Goal: Check status: Check status

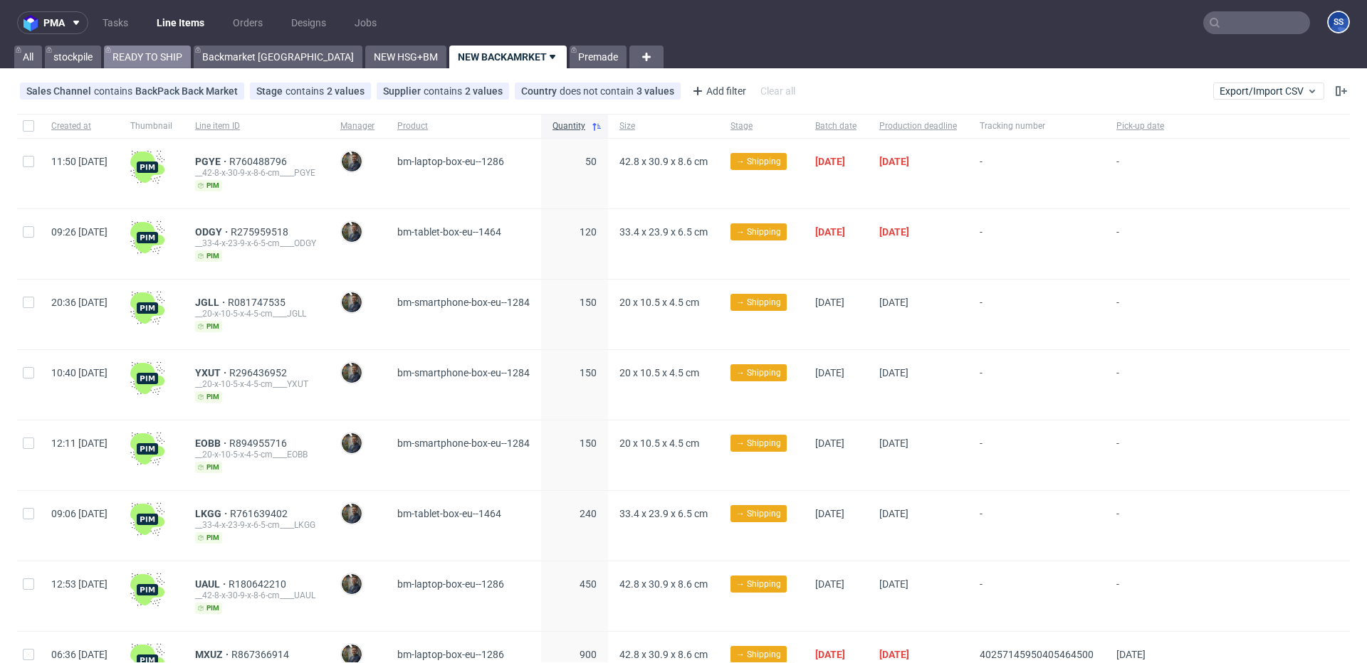
click at [157, 64] on link "READY TO SHIP" at bounding box center [147, 57] width 87 height 23
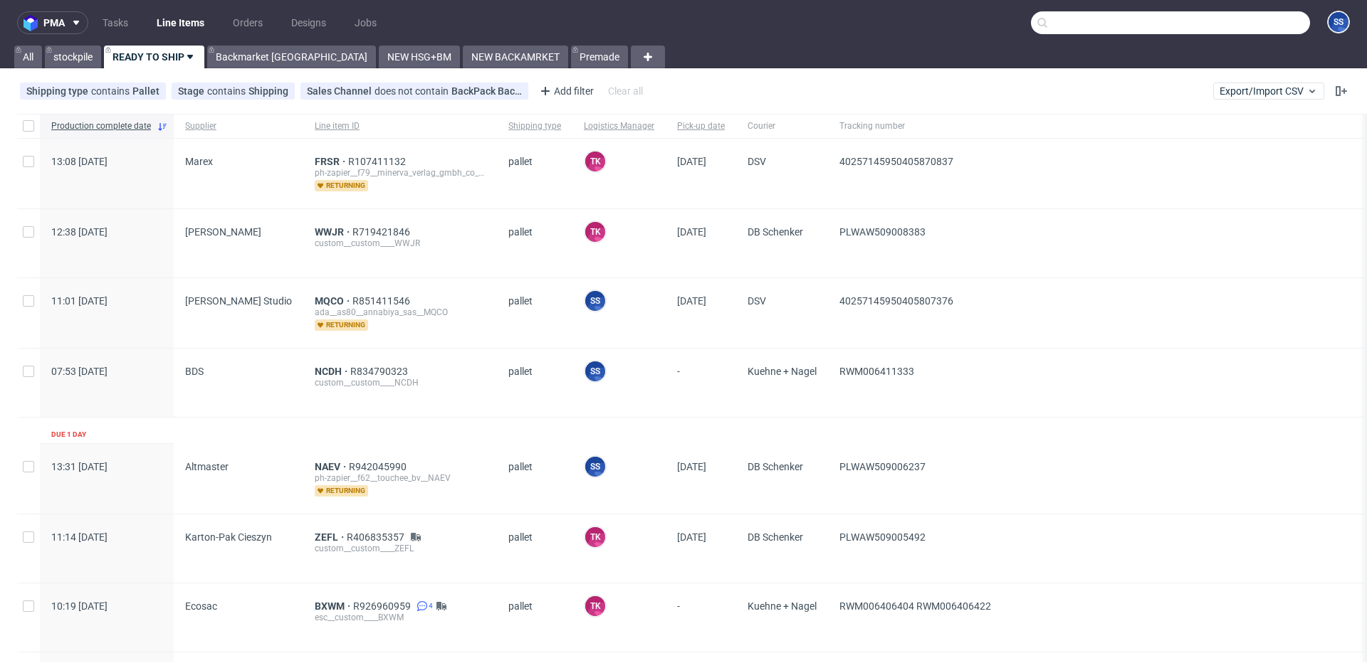
click at [1256, 30] on input "text" at bounding box center [1170, 22] width 279 height 23
paste input "NTGJ_BM"
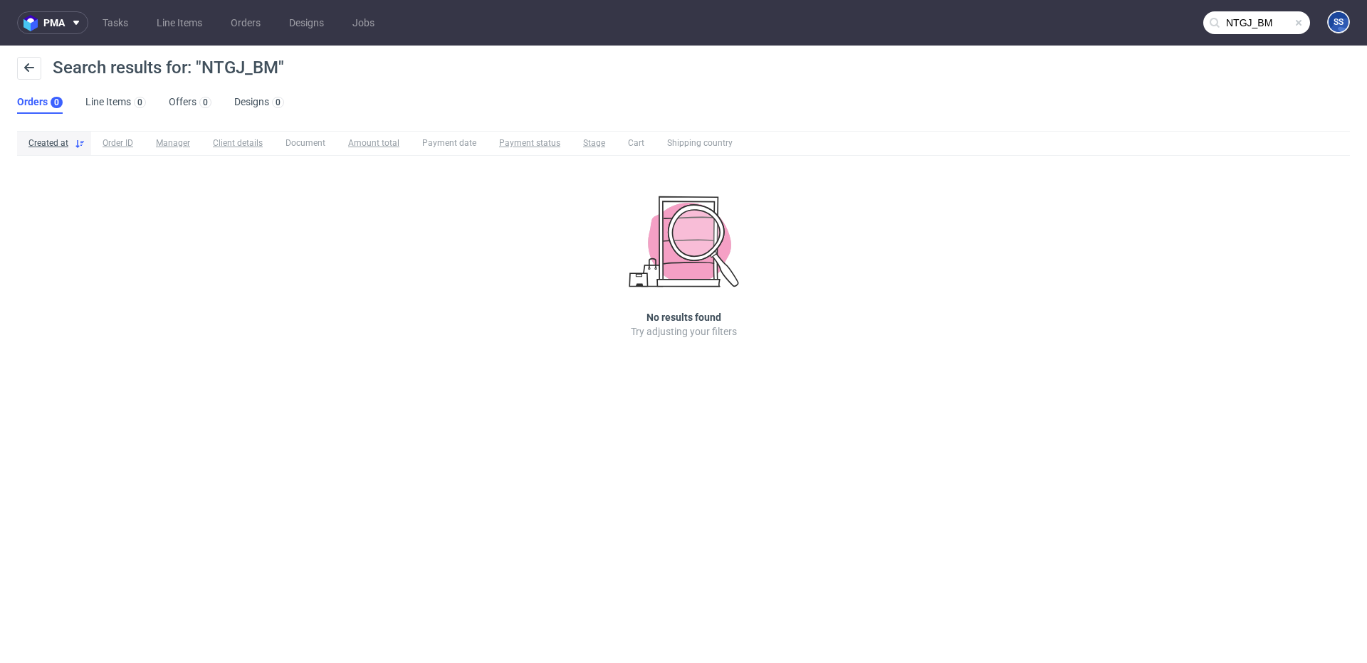
click at [1273, 24] on input "NTGJ_BM" at bounding box center [1256, 22] width 107 height 23
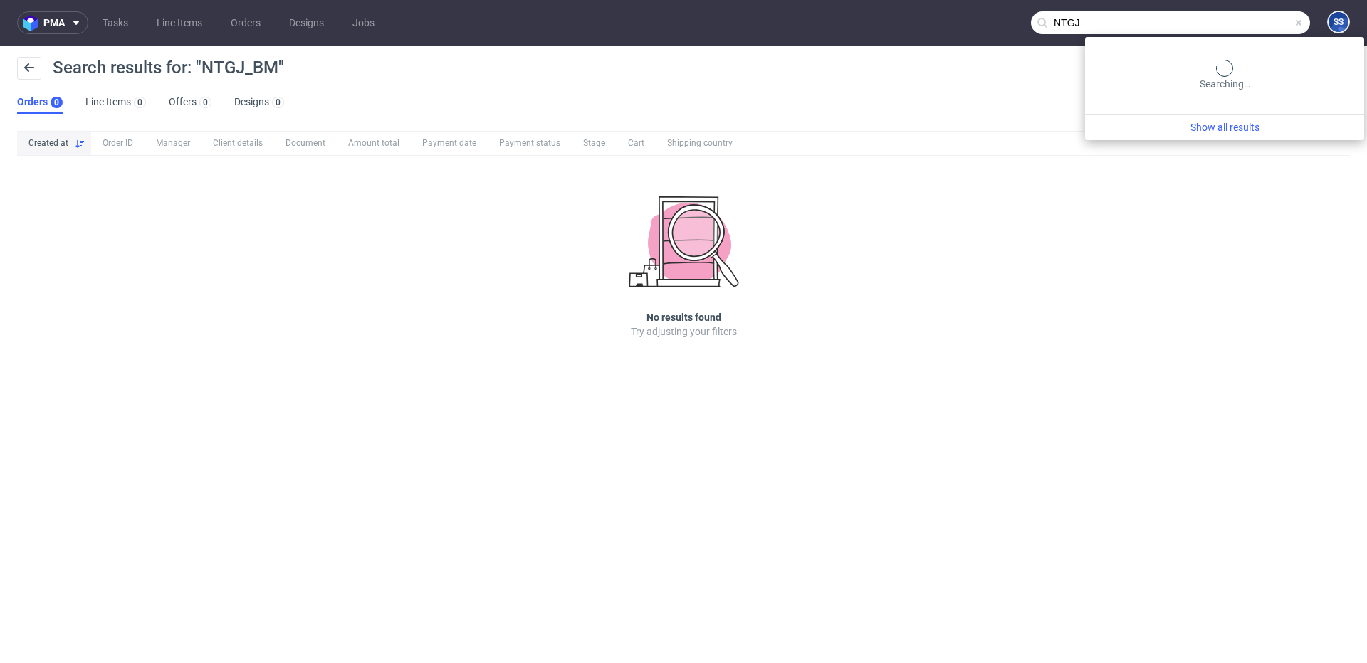
type input "NTGJ"
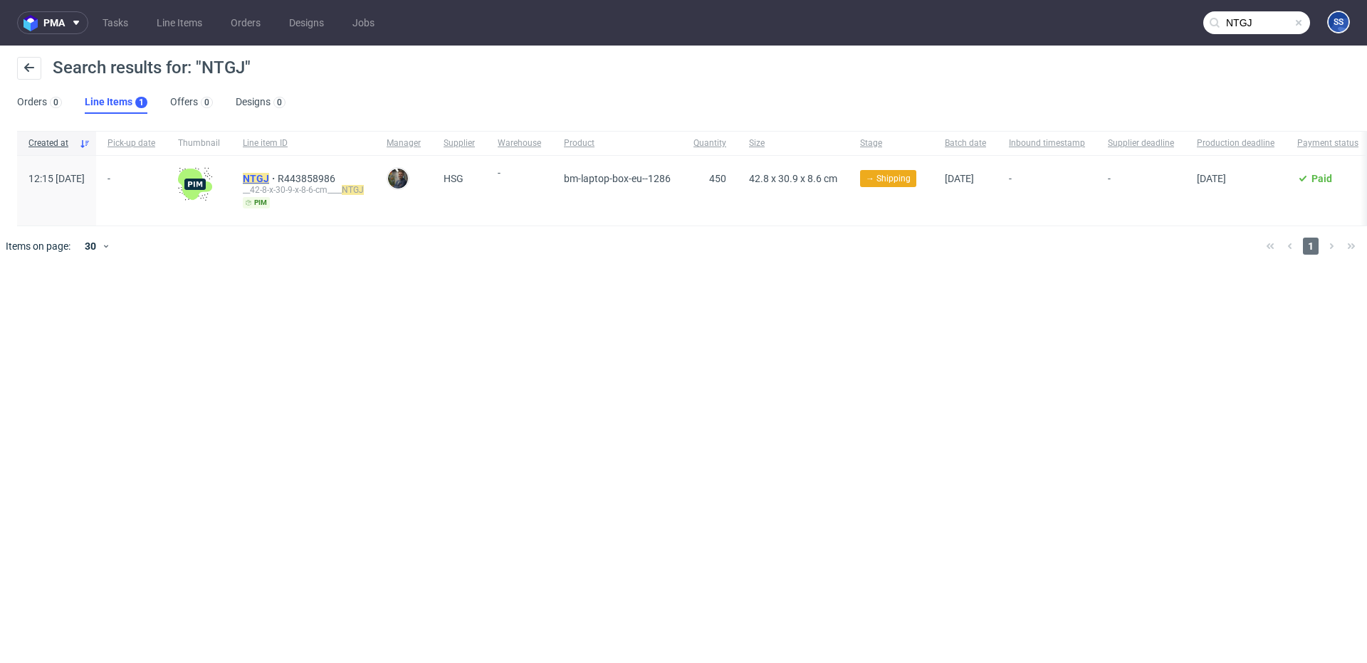
click at [269, 173] on mark "NTGJ" at bounding box center [256, 178] width 26 height 11
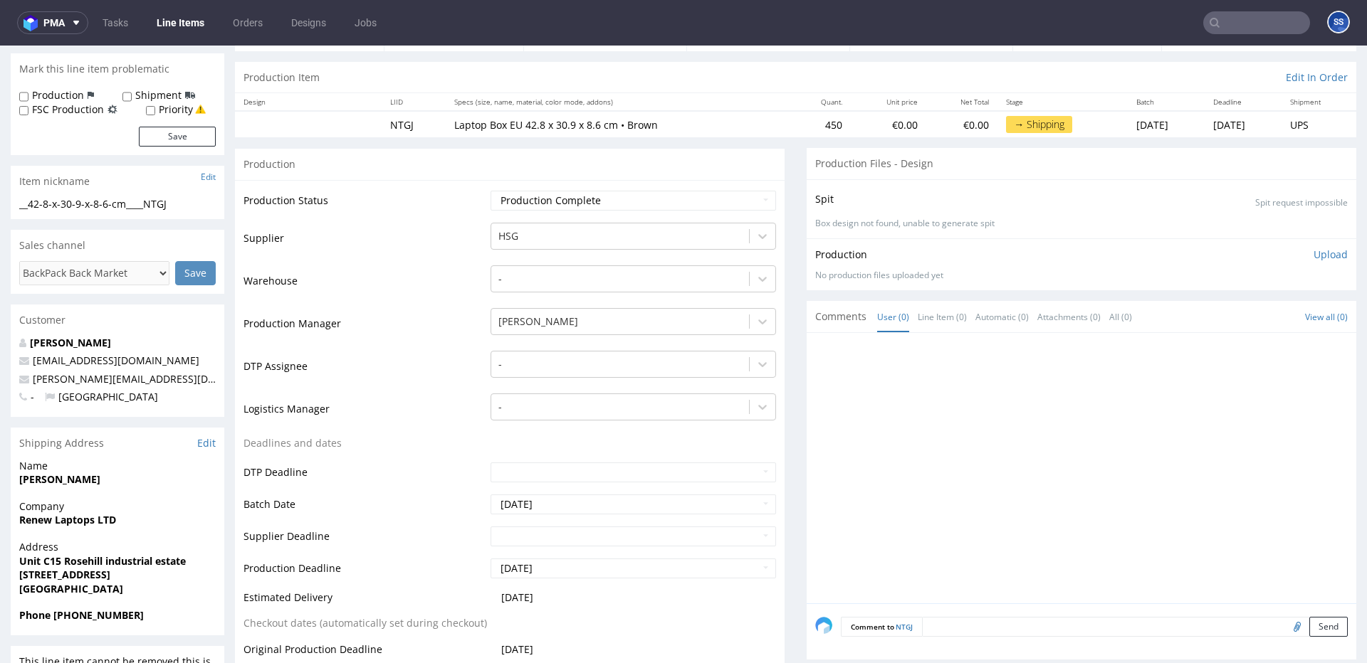
scroll to position [132, 0]
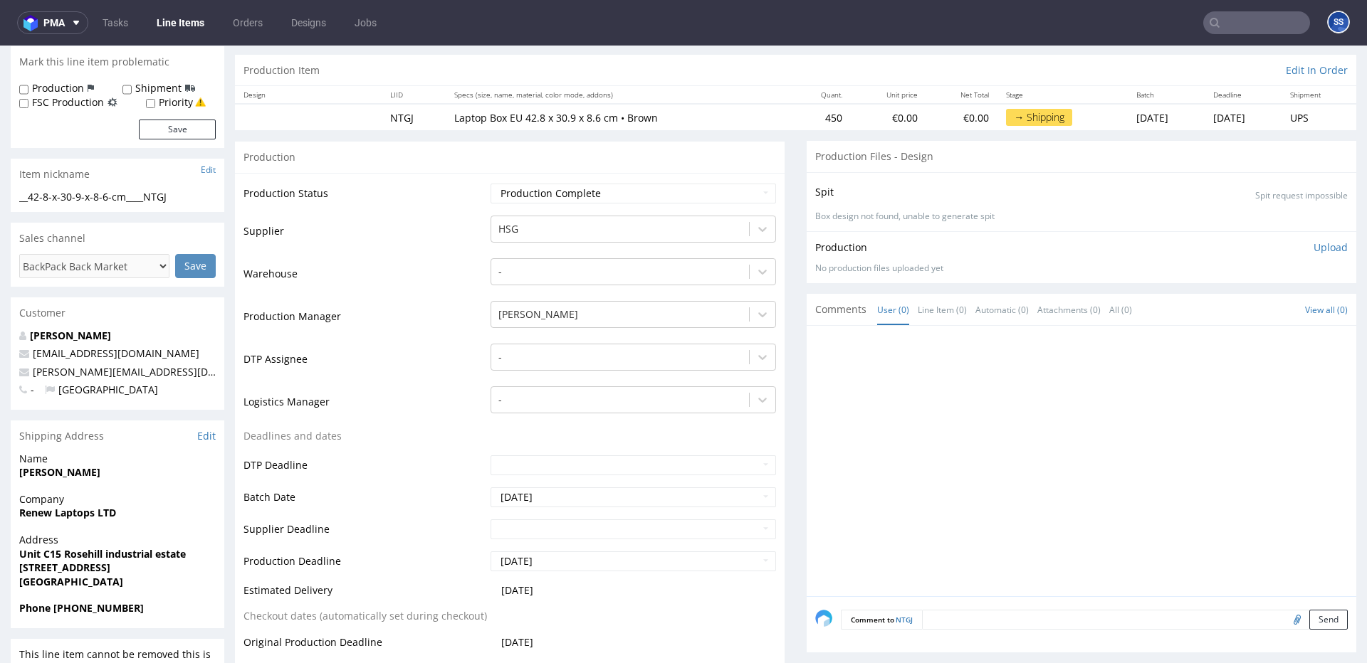
click at [86, 474] on strong "[PERSON_NAME]" at bounding box center [59, 473] width 81 height 14
click at [85, 474] on strong "[PERSON_NAME]" at bounding box center [59, 473] width 81 height 14
click at [48, 473] on strong "[PERSON_NAME]" at bounding box center [59, 473] width 81 height 14
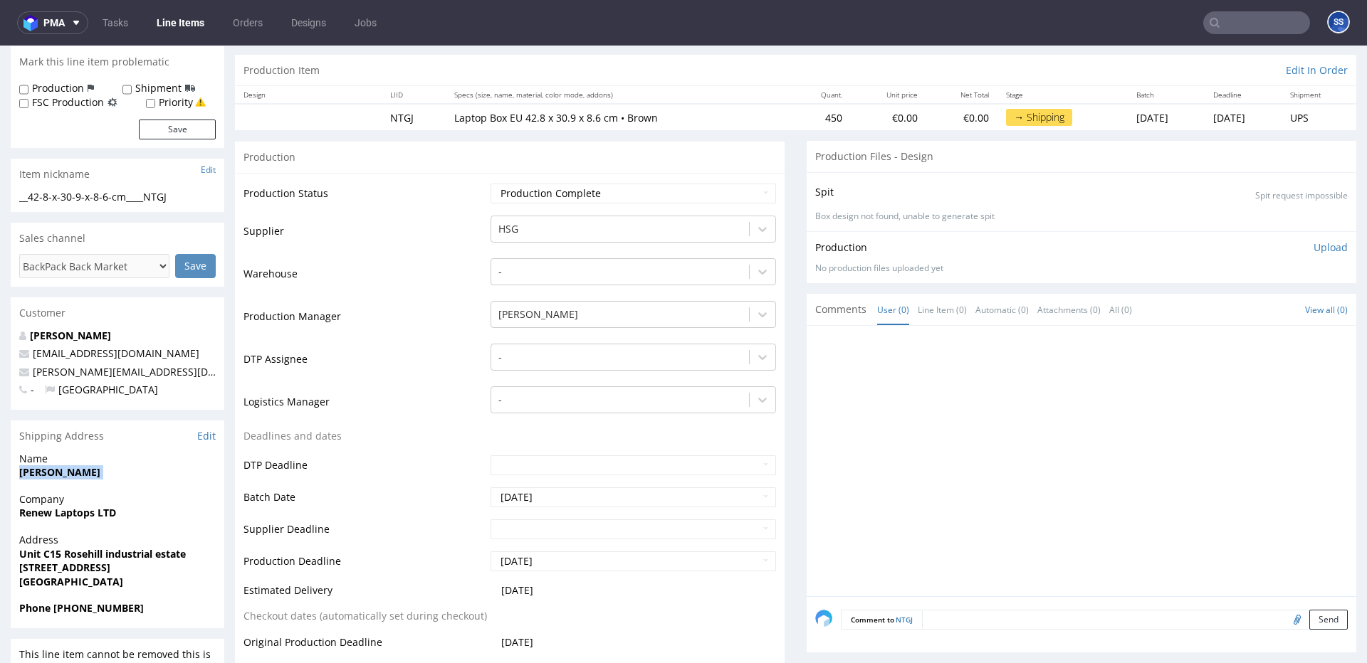
click at [48, 473] on strong "[PERSON_NAME]" at bounding box center [59, 473] width 81 height 14
copy strong "[PERSON_NAME]"
click at [70, 510] on strong "Renew Laptops LTD" at bounding box center [67, 513] width 97 height 14
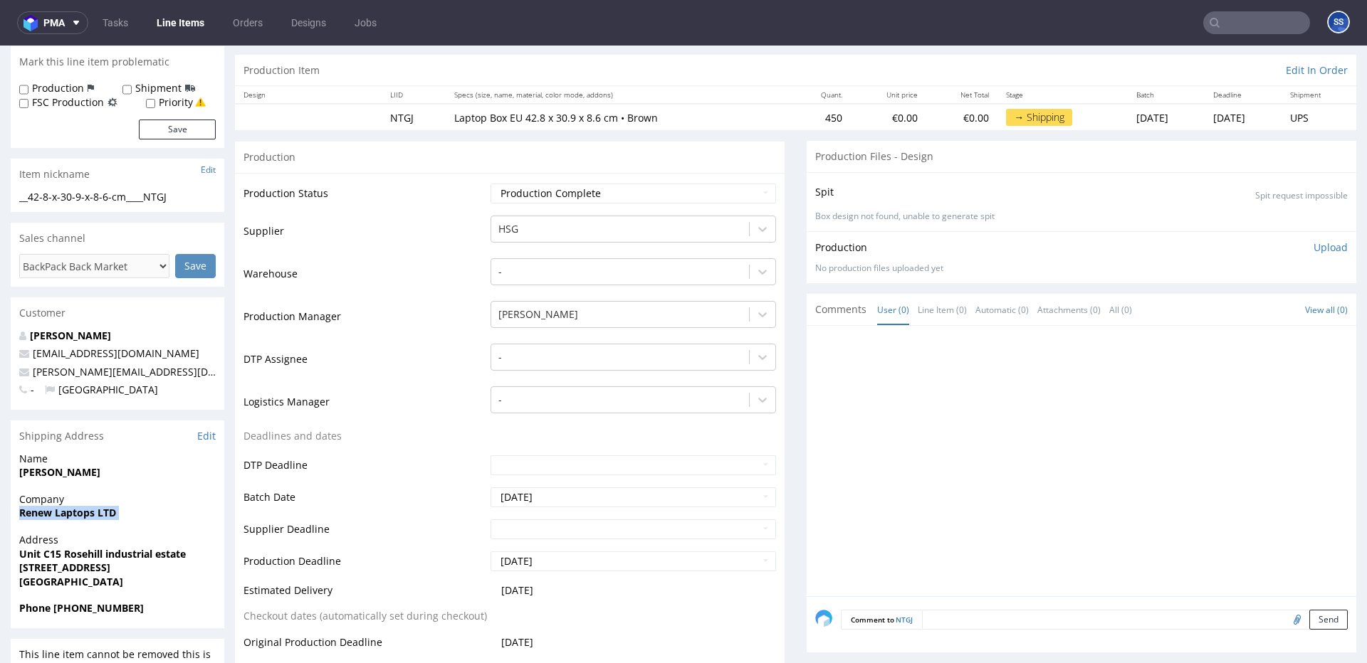
copy strong "Renew Laptops LTD"
click at [51, 477] on strong "[PERSON_NAME]" at bounding box center [59, 473] width 81 height 14
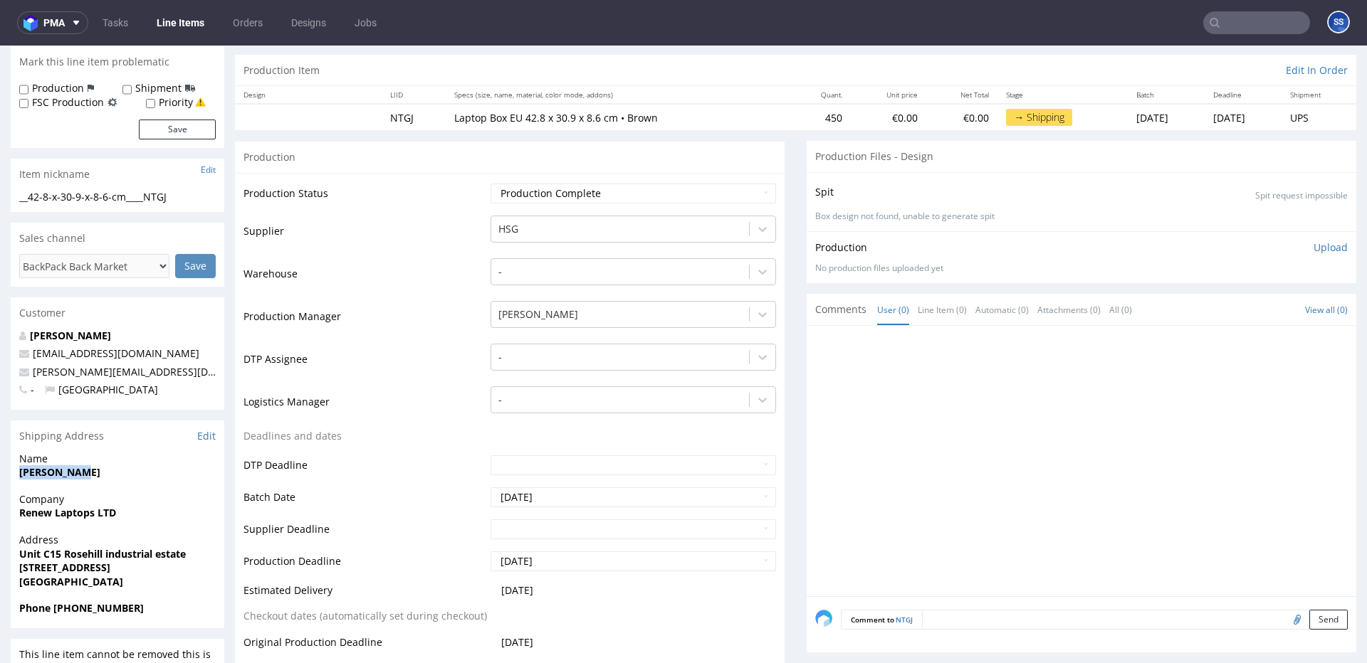
click at [51, 477] on strong "[PERSON_NAME]" at bounding box center [59, 473] width 81 height 14
copy strong "[PERSON_NAME]"
click at [26, 554] on strong "Unit C15 Rosehill industrial estate" at bounding box center [102, 554] width 167 height 14
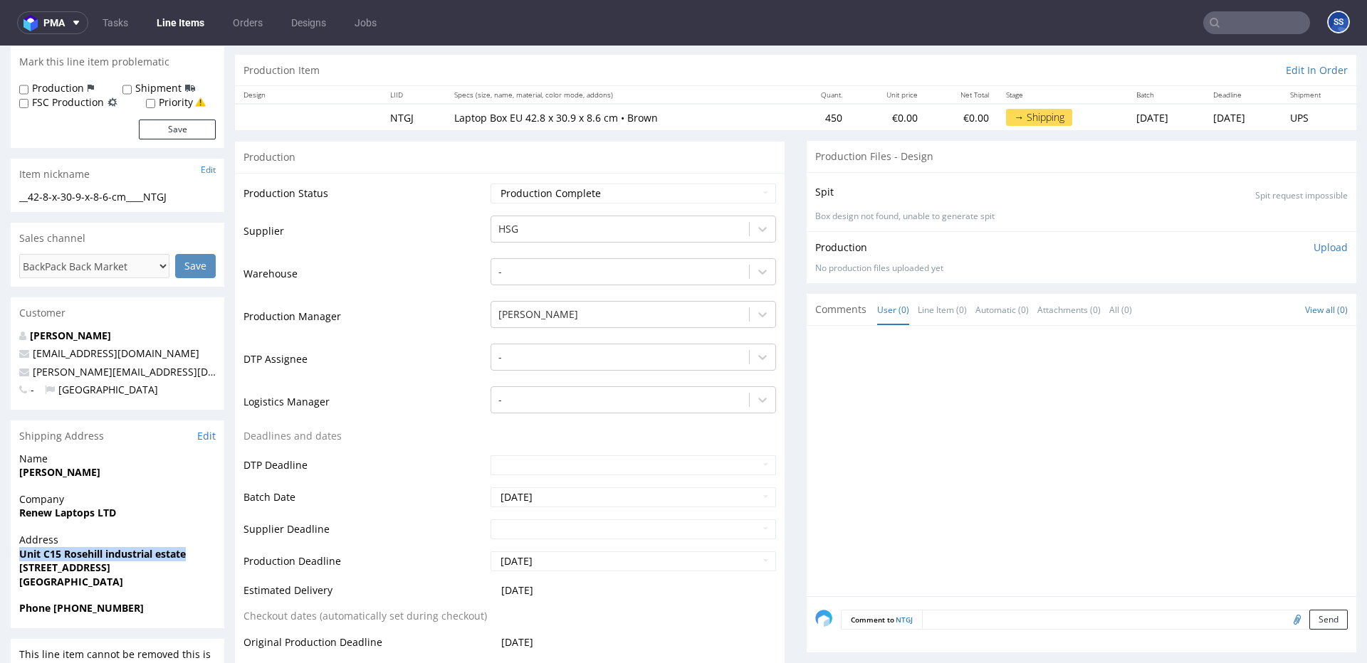
click at [26, 554] on strong "Unit C15 Rosehill industrial estate" at bounding box center [102, 554] width 167 height 14
copy strong "Unit C15 Rosehill industrial estate"
drag, startPoint x: 23, startPoint y: 569, endPoint x: 103, endPoint y: 569, distance: 79.7
click at [103, 569] on strong "[STREET_ADDRESS]" at bounding box center [64, 568] width 91 height 14
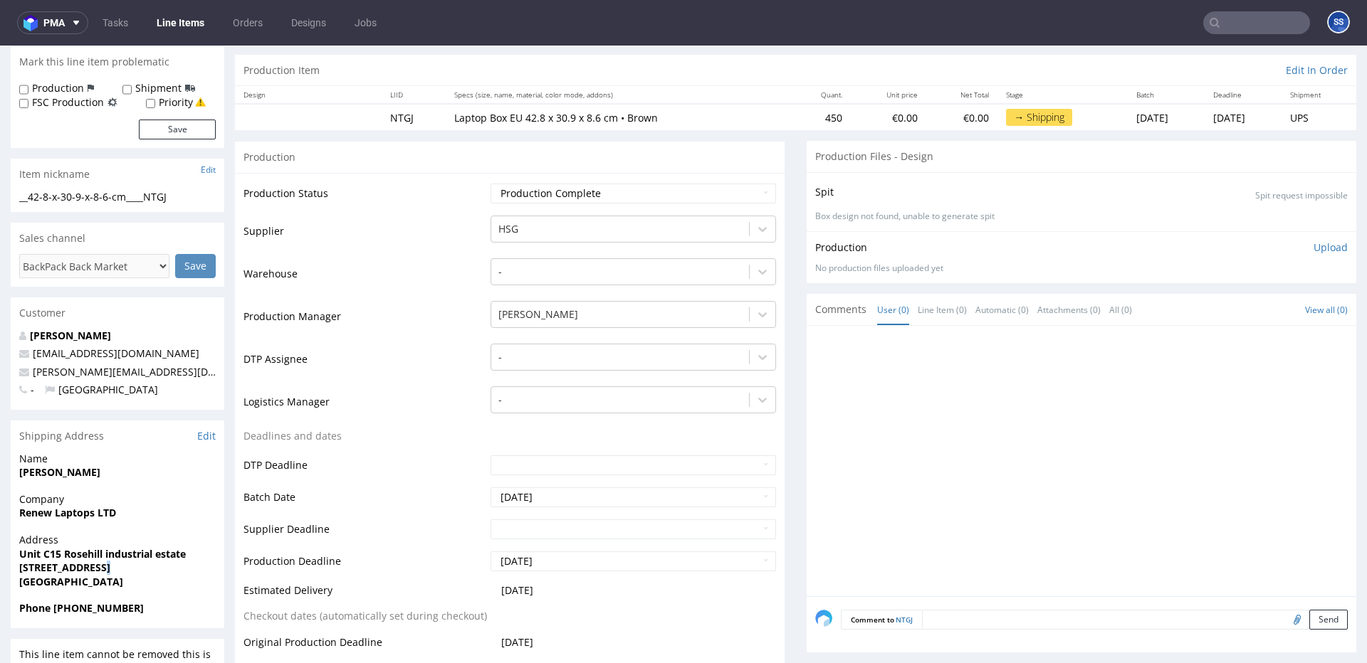
click at [97, 569] on strong "[STREET_ADDRESS]" at bounding box center [64, 568] width 91 height 14
drag, startPoint x: 76, startPoint y: 570, endPoint x: 8, endPoint y: 567, distance: 68.4
copy strong "Market Drayton"
drag, startPoint x: 145, startPoint y: 570, endPoint x: 99, endPoint y: 570, distance: 45.6
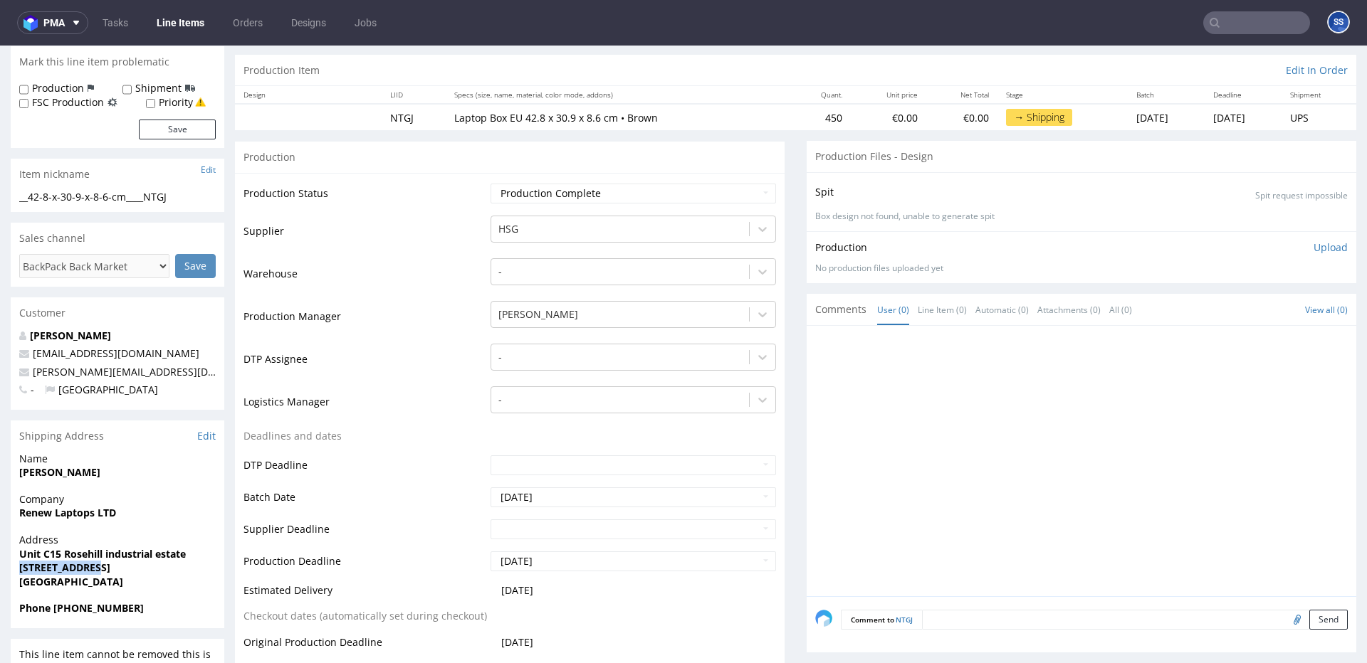
click at [99, 570] on span "[STREET_ADDRESS]" at bounding box center [117, 568] width 196 height 14
copy strong "TF9 2JU"
drag, startPoint x: 149, startPoint y: 613, endPoint x: 83, endPoint y: 612, distance: 66.2
click at [83, 612] on span "Phone [PHONE_NUMBER]" at bounding box center [117, 609] width 196 height 14
copy strong "7307899094"
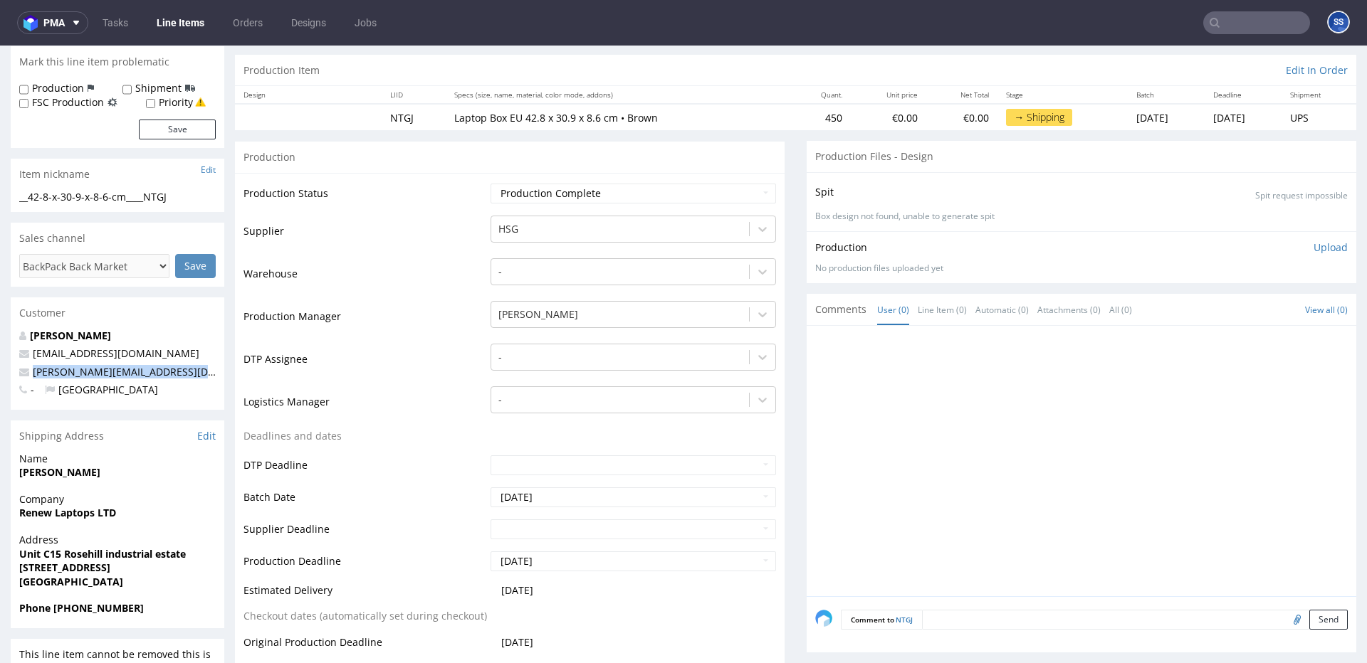
drag, startPoint x: 130, startPoint y: 374, endPoint x: 245, endPoint y: 187, distance: 218.9
click at [21, 372] on p "[PERSON_NAME][EMAIL_ADDRESS][DOMAIN_NAME]" at bounding box center [117, 372] width 196 height 14
copy span "[PERSON_NAME][EMAIL_ADDRESS][DOMAIN_NAME]"
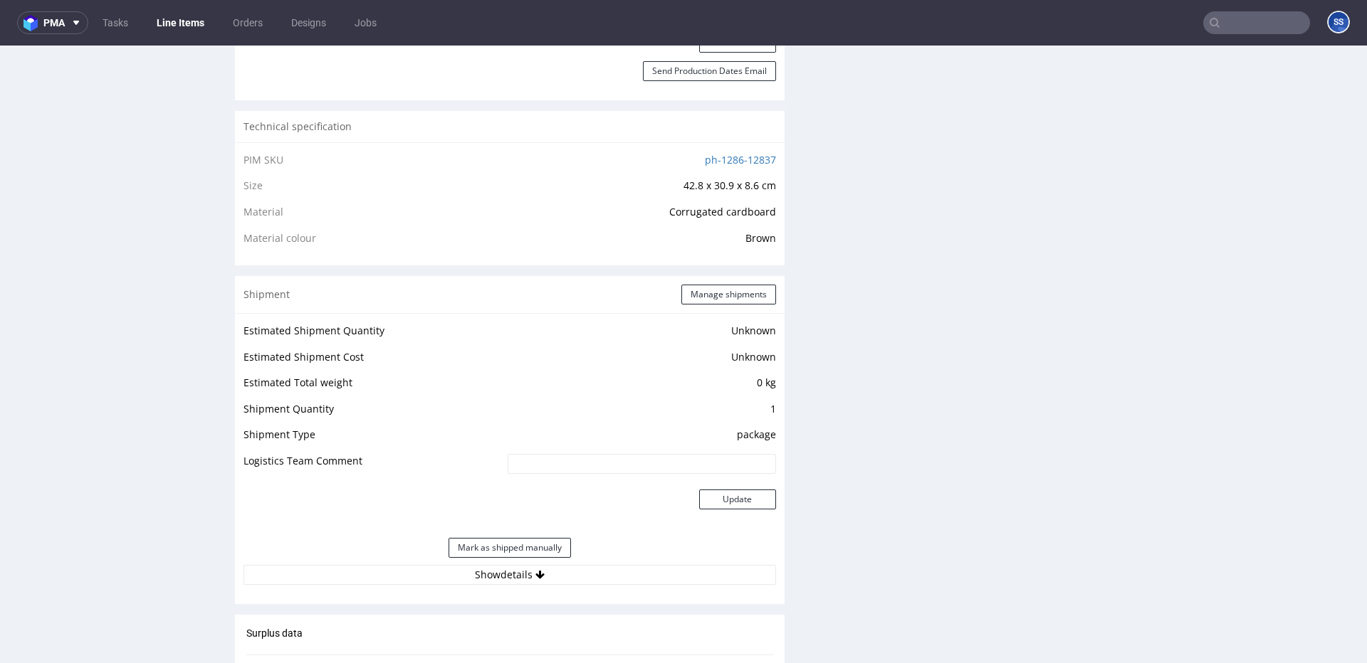
scroll to position [923, 0]
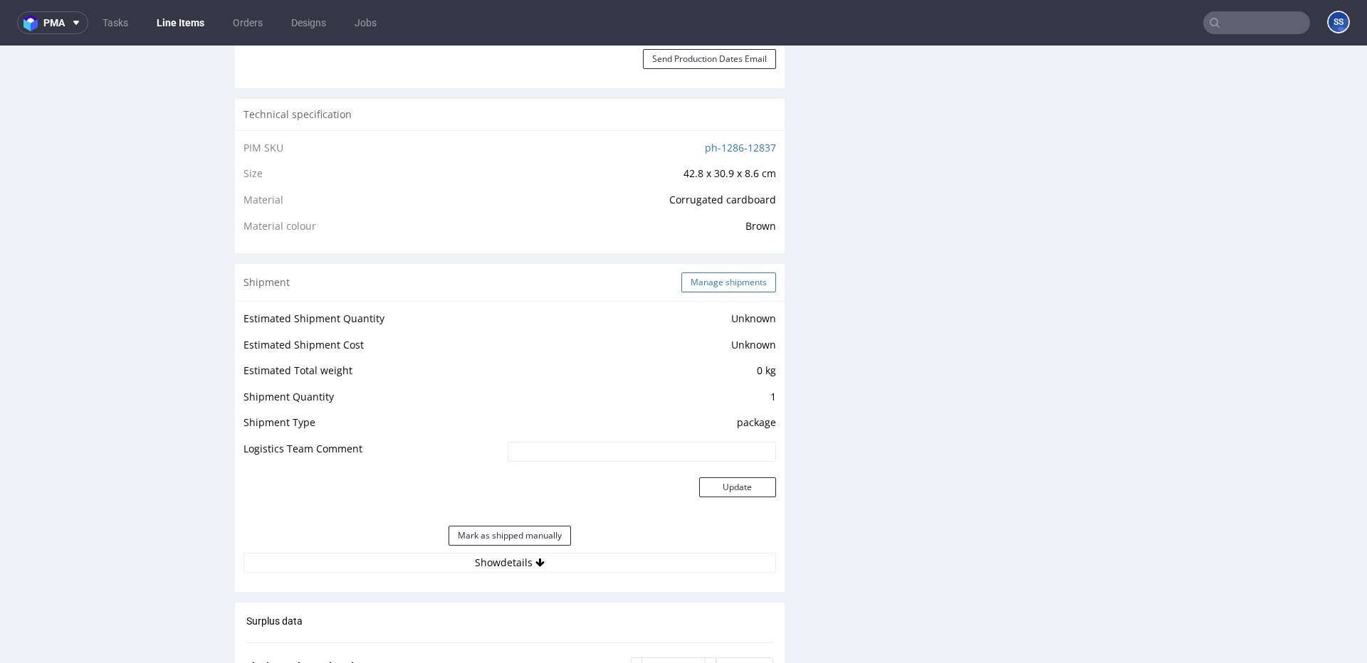
click at [727, 281] on button "Manage shipments" at bounding box center [728, 283] width 95 height 20
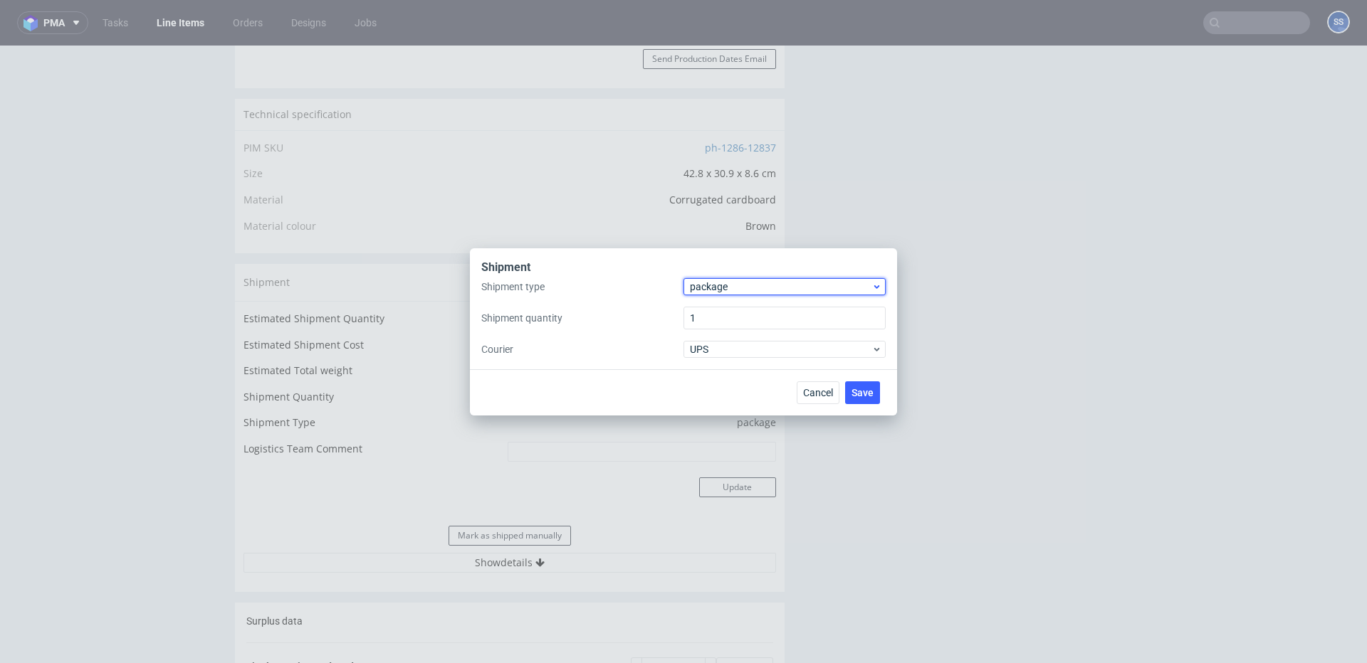
click at [742, 288] on span "package" at bounding box center [781, 287] width 182 height 14
click at [737, 310] on div "pallet" at bounding box center [784, 317] width 191 height 26
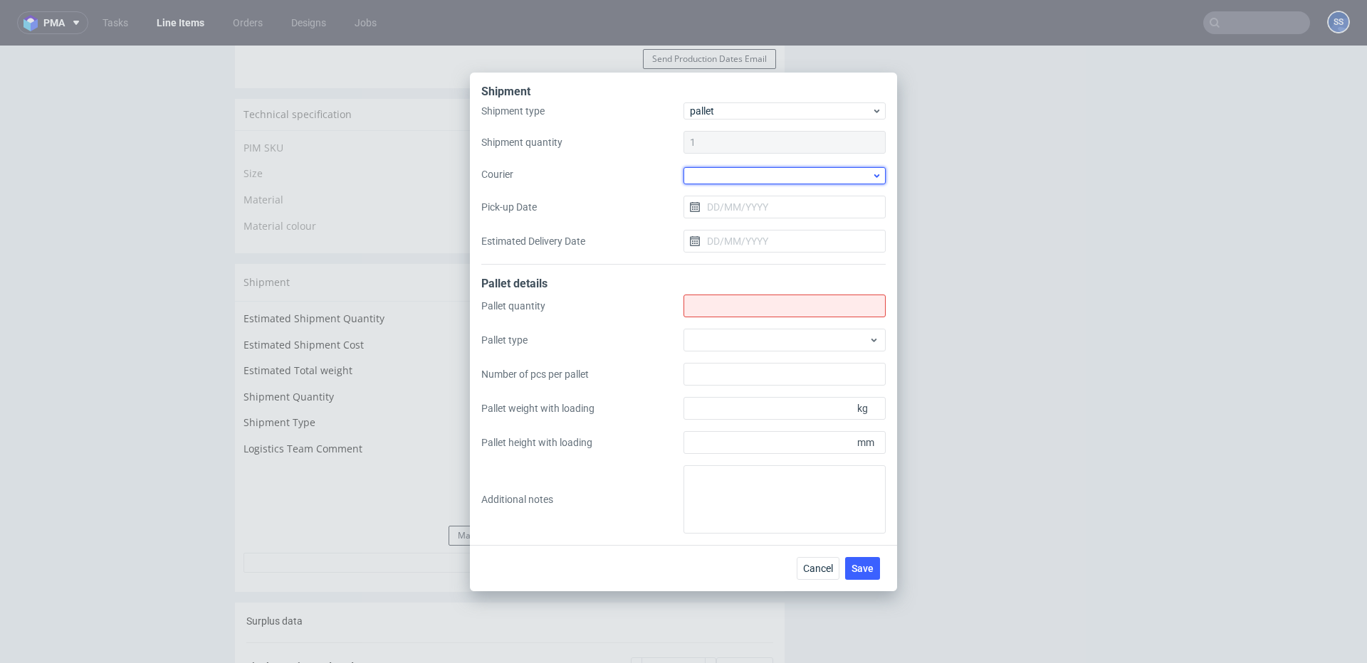
click at [726, 179] on div at bounding box center [784, 175] width 202 height 17
click at [747, 205] on div "APC Overnight Freight" at bounding box center [784, 206] width 191 height 26
click at [724, 300] on input "Shipment type" at bounding box center [784, 304] width 202 height 23
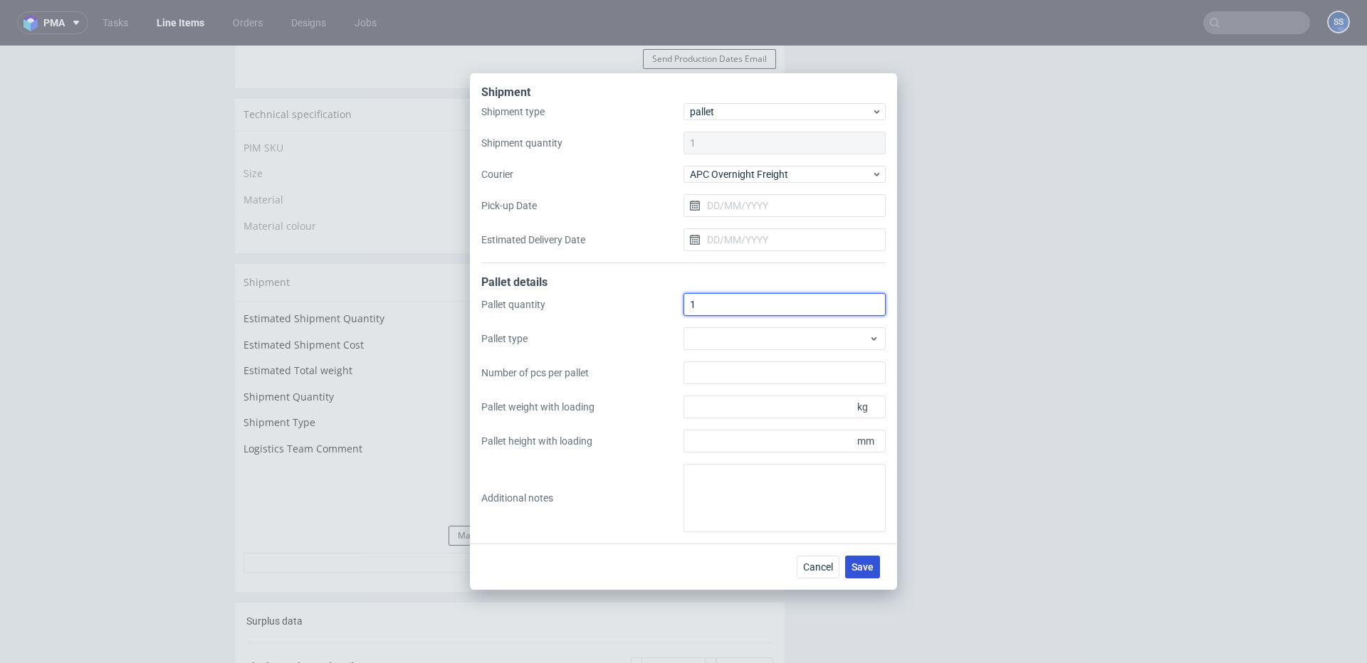
type input "1"
click at [864, 563] on span "Save" at bounding box center [862, 567] width 22 height 10
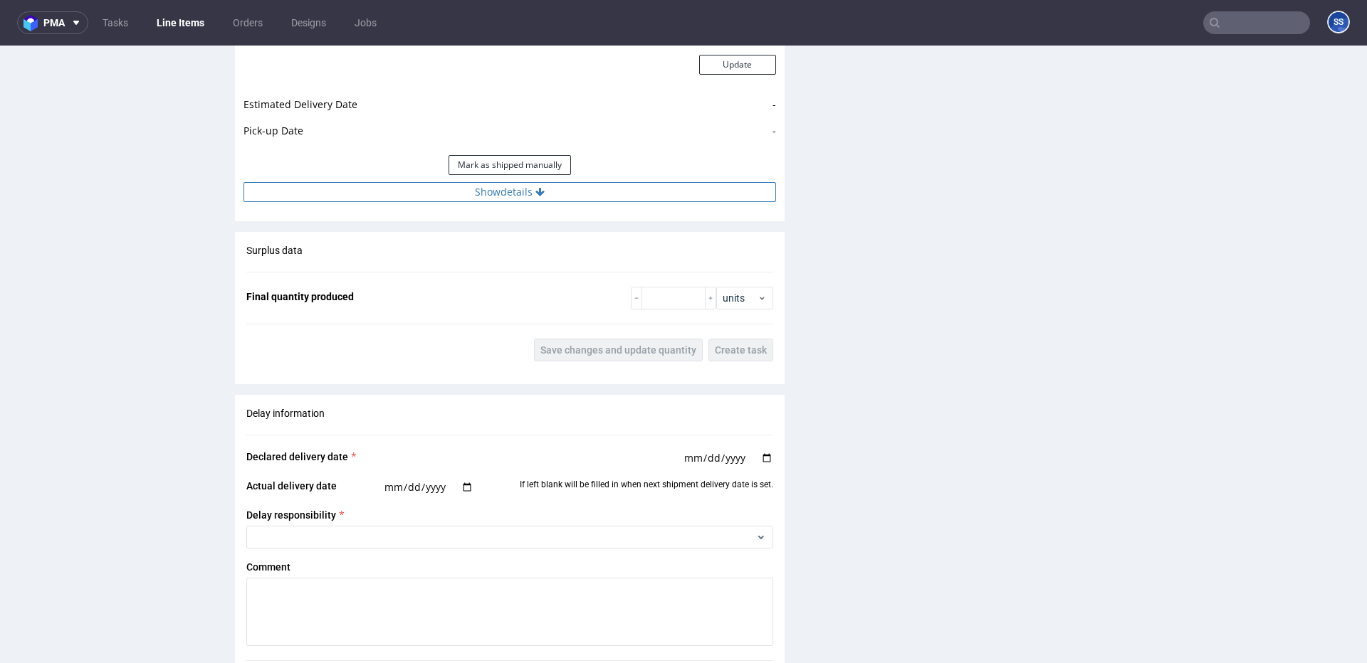
scroll to position [1352, 0]
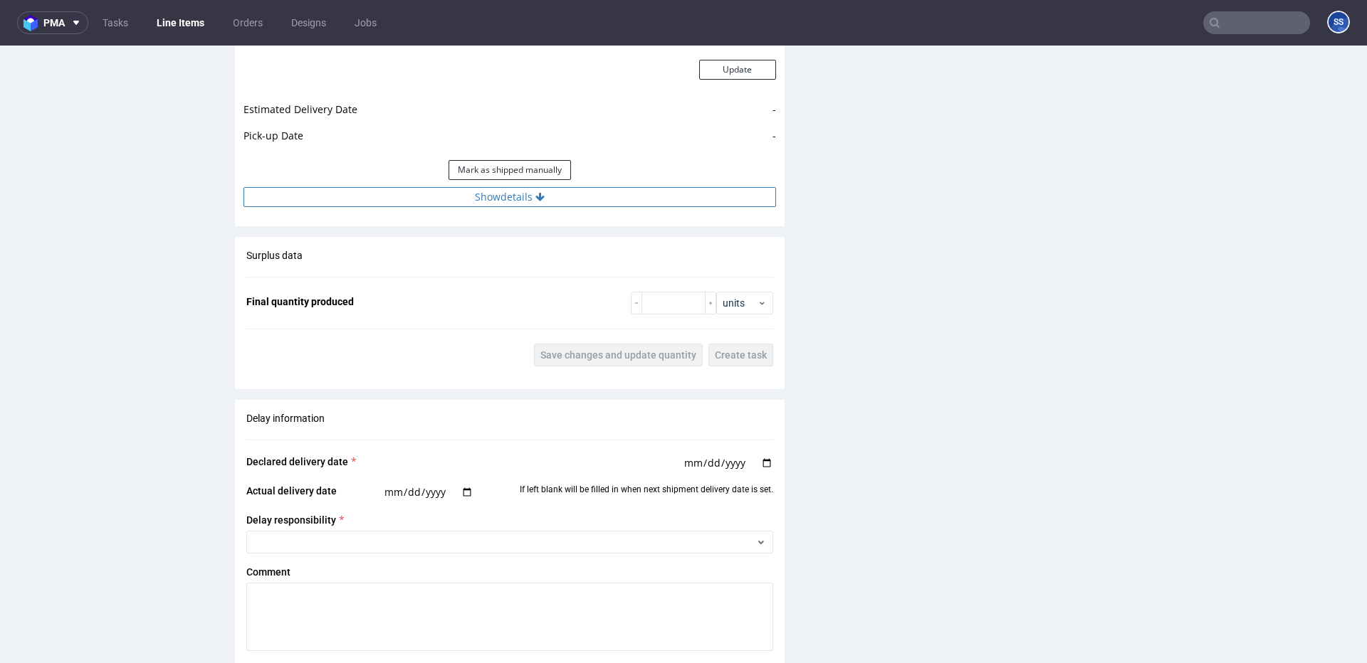
click at [545, 203] on button "Show details" at bounding box center [509, 197] width 532 height 20
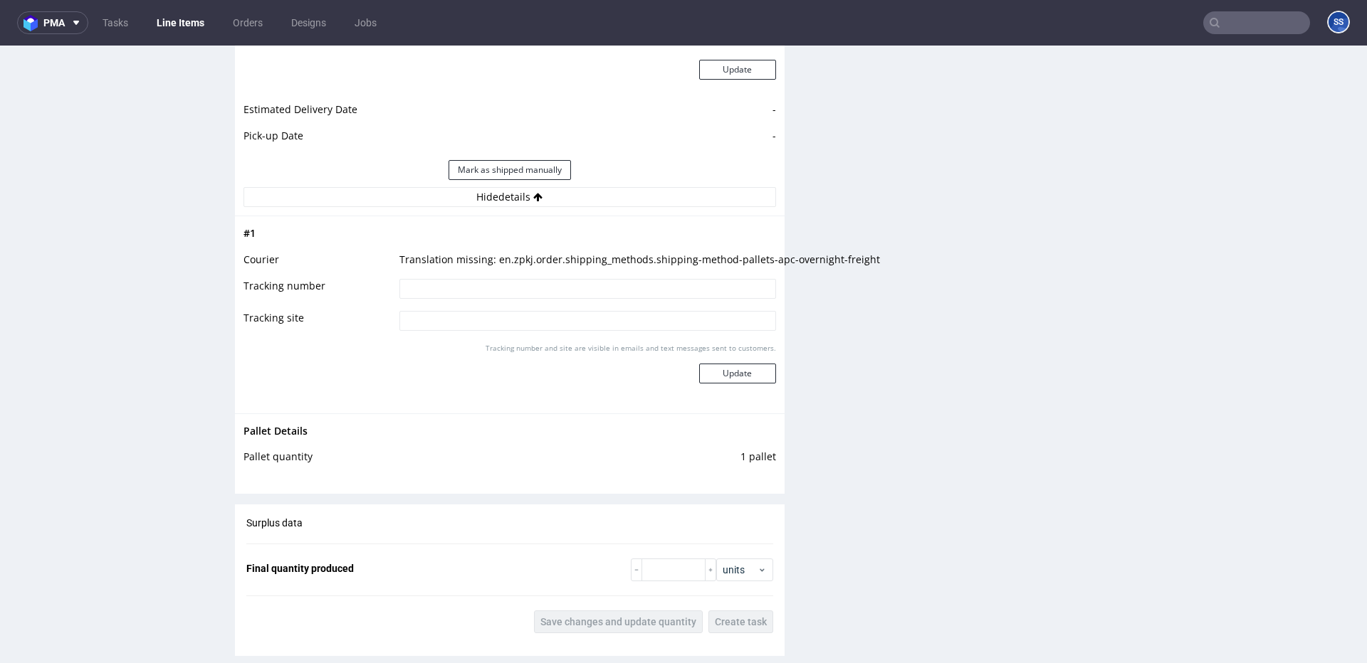
click at [541, 284] on input at bounding box center [587, 289] width 377 height 20
paste input "0085550659427"
type input "0085550659427"
click at [721, 378] on button "Update" at bounding box center [737, 374] width 77 height 20
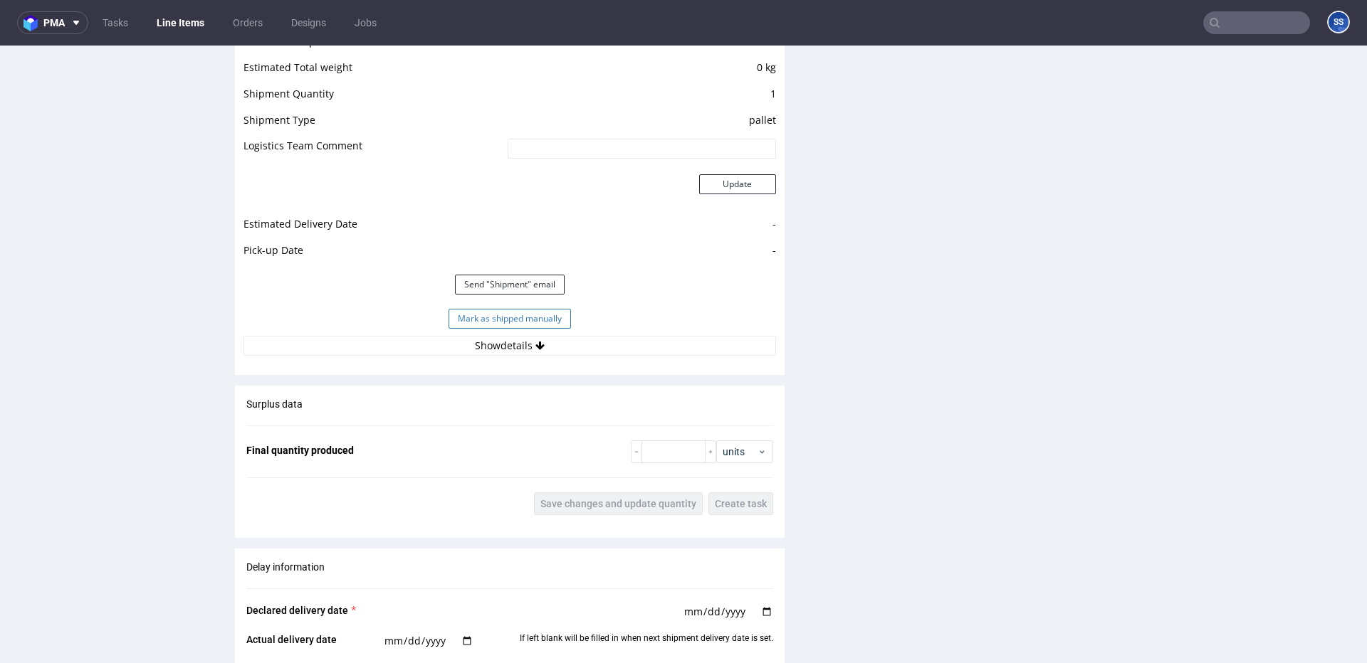
scroll to position [1224, 0]
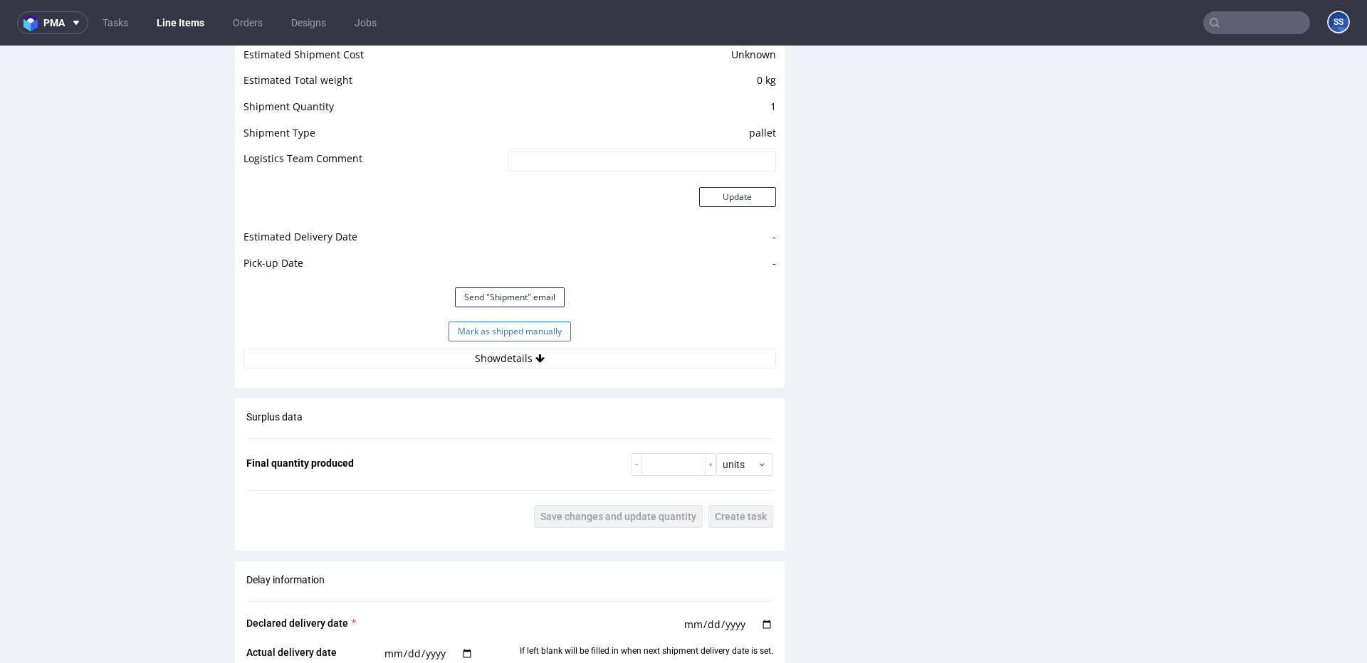
click at [548, 336] on button "Mark as shipped manually" at bounding box center [509, 332] width 122 height 20
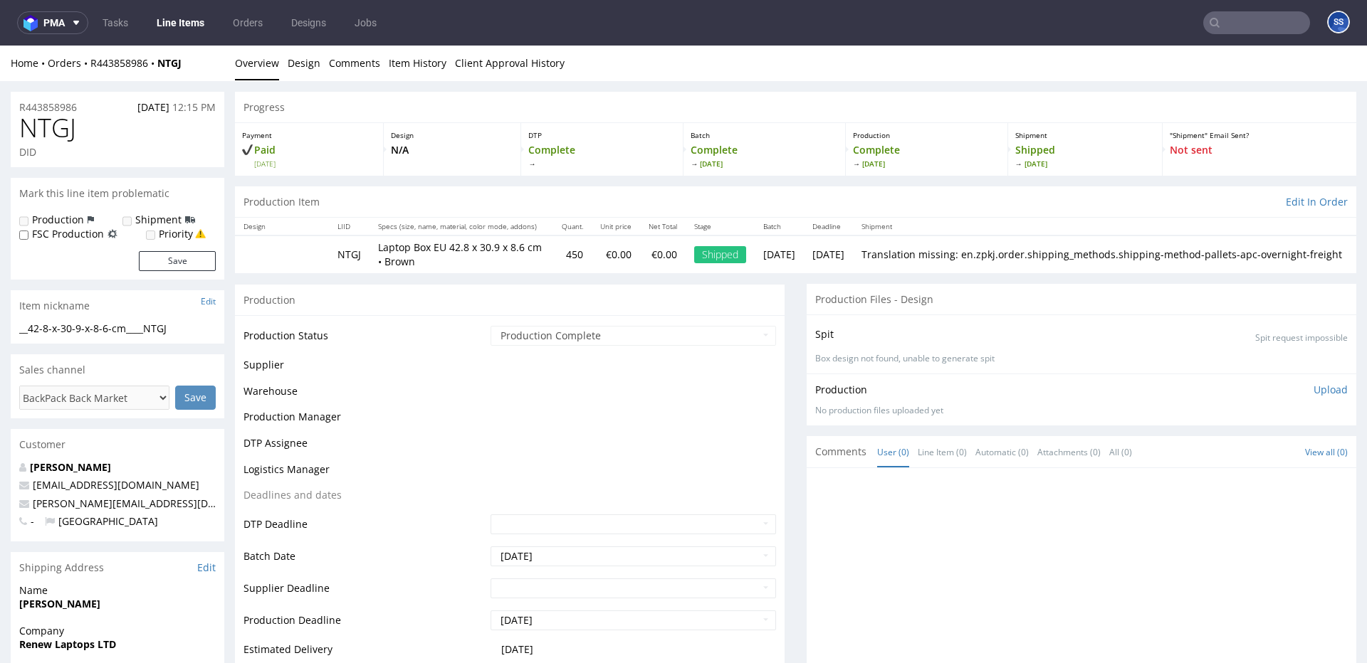
scroll to position [918, 0]
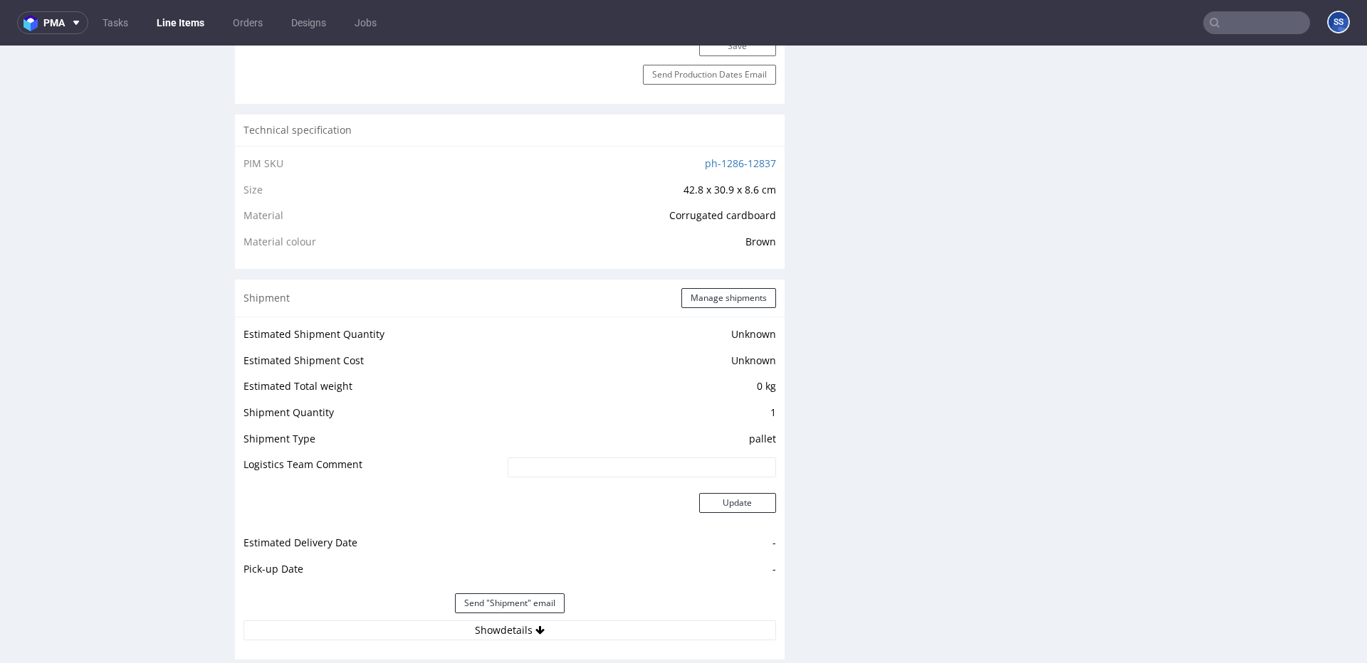
click at [172, 14] on link "Line Items" at bounding box center [180, 22] width 65 height 23
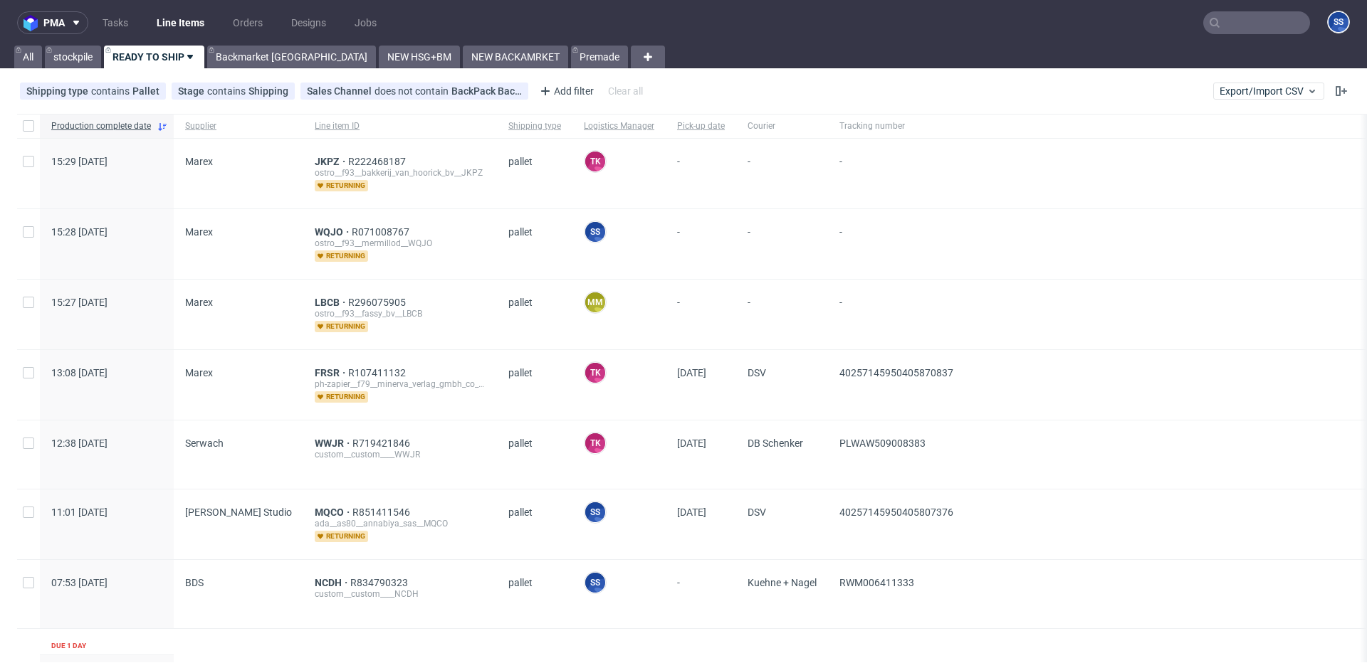
scroll to position [0, 4]
drag, startPoint x: 271, startPoint y: 224, endPoint x: 338, endPoint y: 221, distance: 67.0
click at [338, 221] on div "15:28 [DATE] Marex WQJO R071008767 ostro__f93__mermillod__WQJO returning pallet…" at bounding box center [1332, 244] width 2637 height 70
click at [329, 215] on div "WQJO R071008767 ostro__f93__mermillod__WQJO returning" at bounding box center [397, 244] width 194 height 70
click at [311, 303] on span "LBCB" at bounding box center [327, 302] width 33 height 11
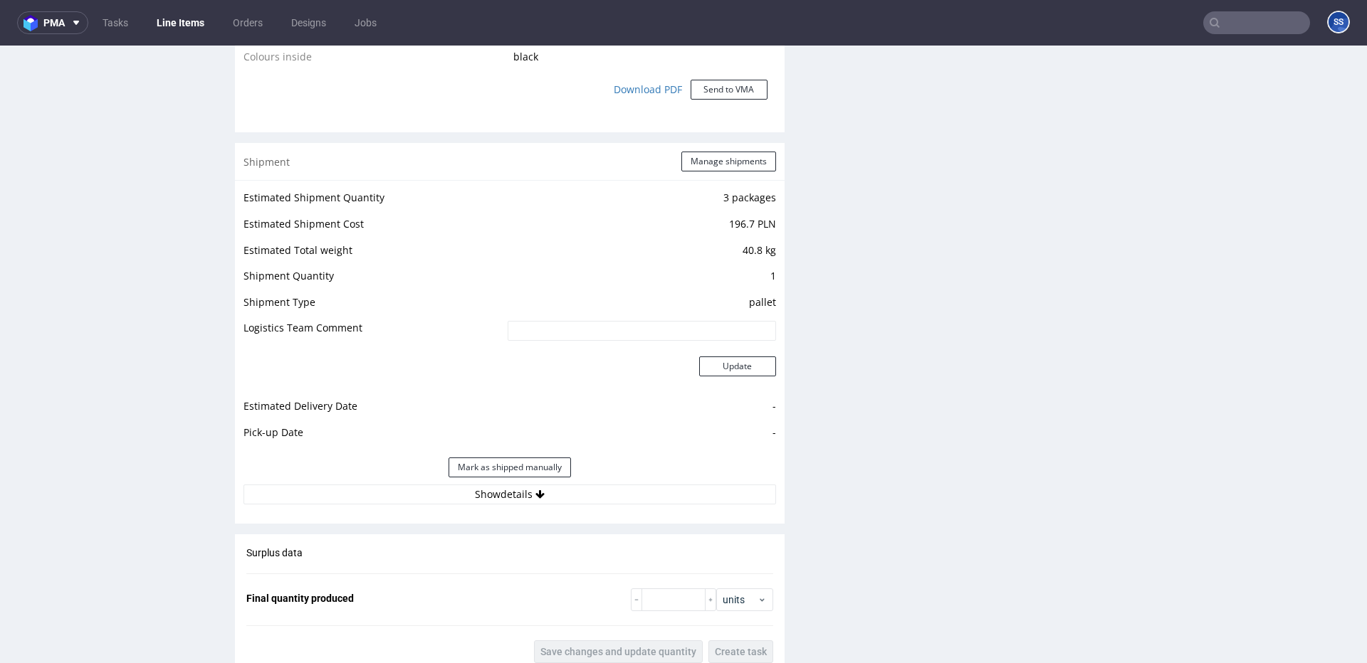
scroll to position [1306, 0]
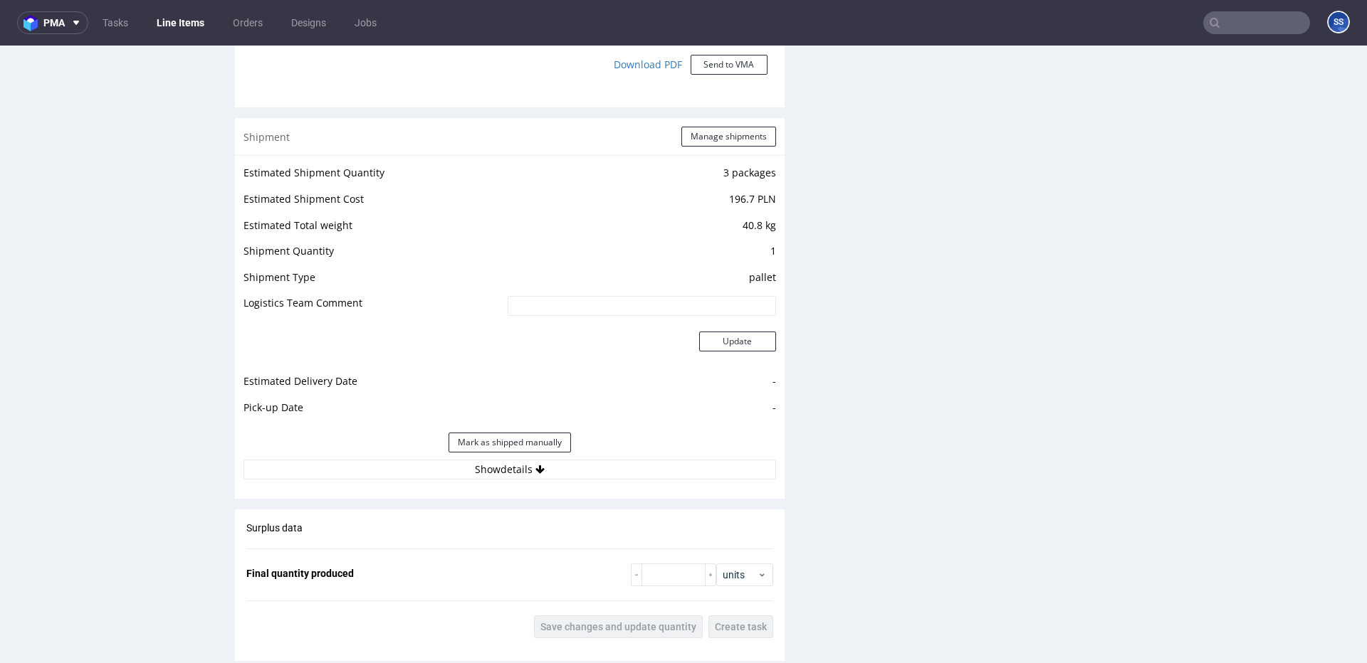
drag, startPoint x: 515, startPoint y: 471, endPoint x: 516, endPoint y: 458, distance: 12.9
click at [515, 471] on button "Show details" at bounding box center [509, 470] width 532 height 20
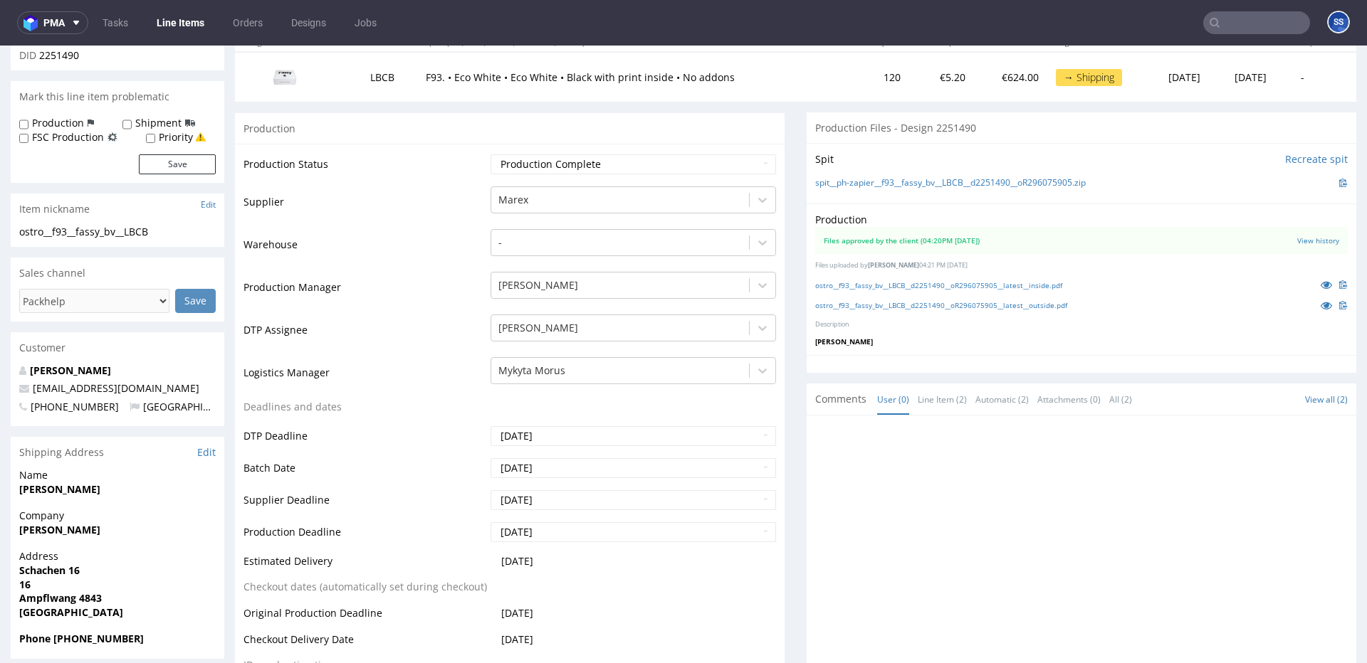
scroll to position [186, 0]
click at [182, 26] on link "Line Items" at bounding box center [180, 22] width 65 height 23
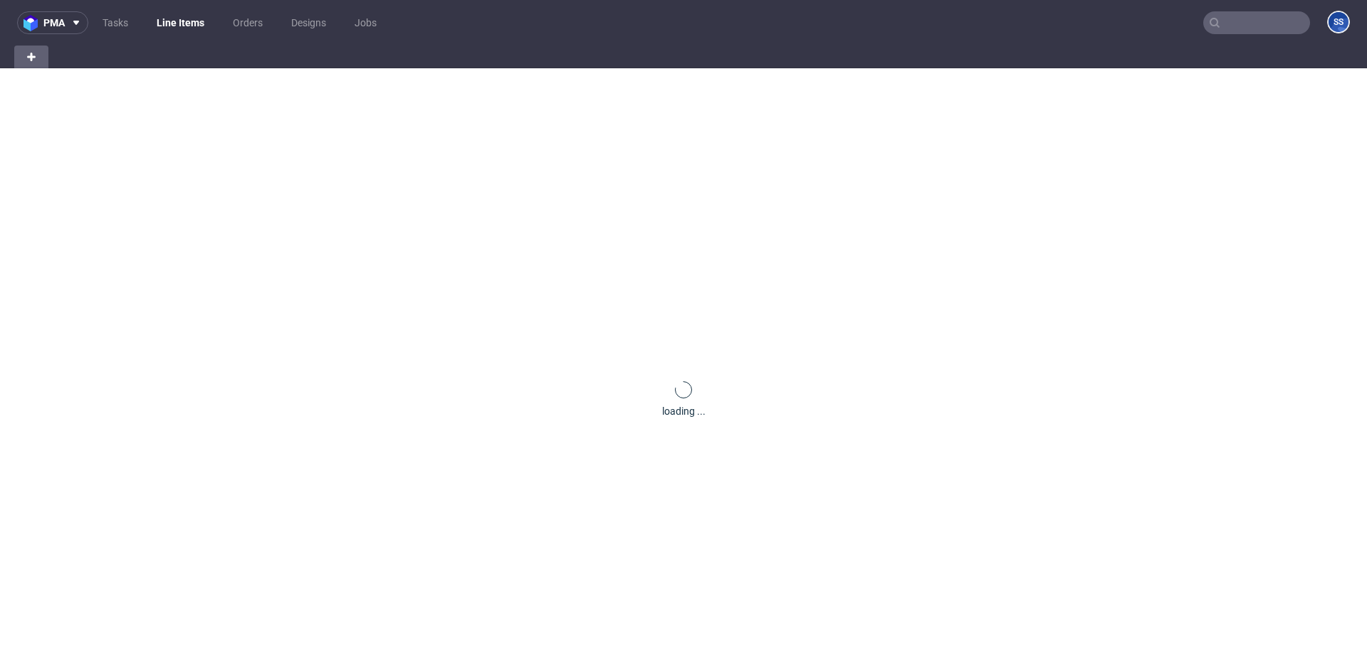
click at [182, 26] on link "Line Items" at bounding box center [180, 22] width 65 height 23
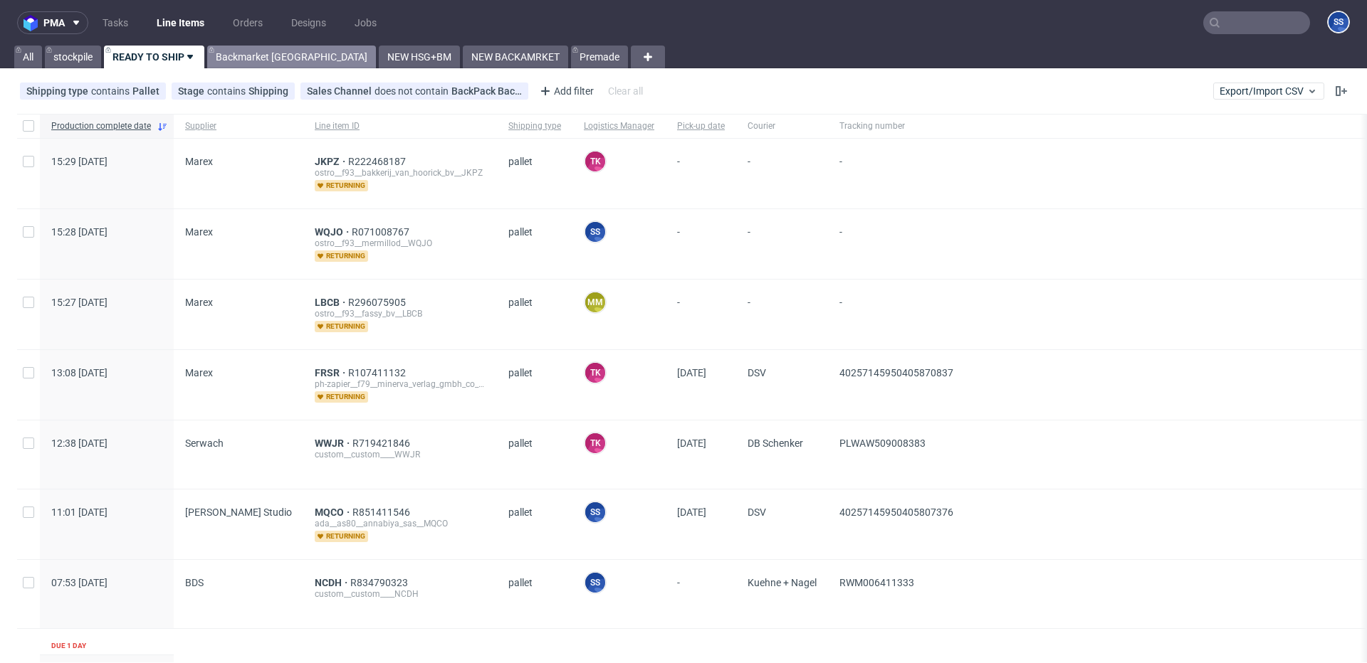
click at [273, 57] on link "Backmarket [GEOGRAPHIC_DATA]" at bounding box center [291, 57] width 169 height 23
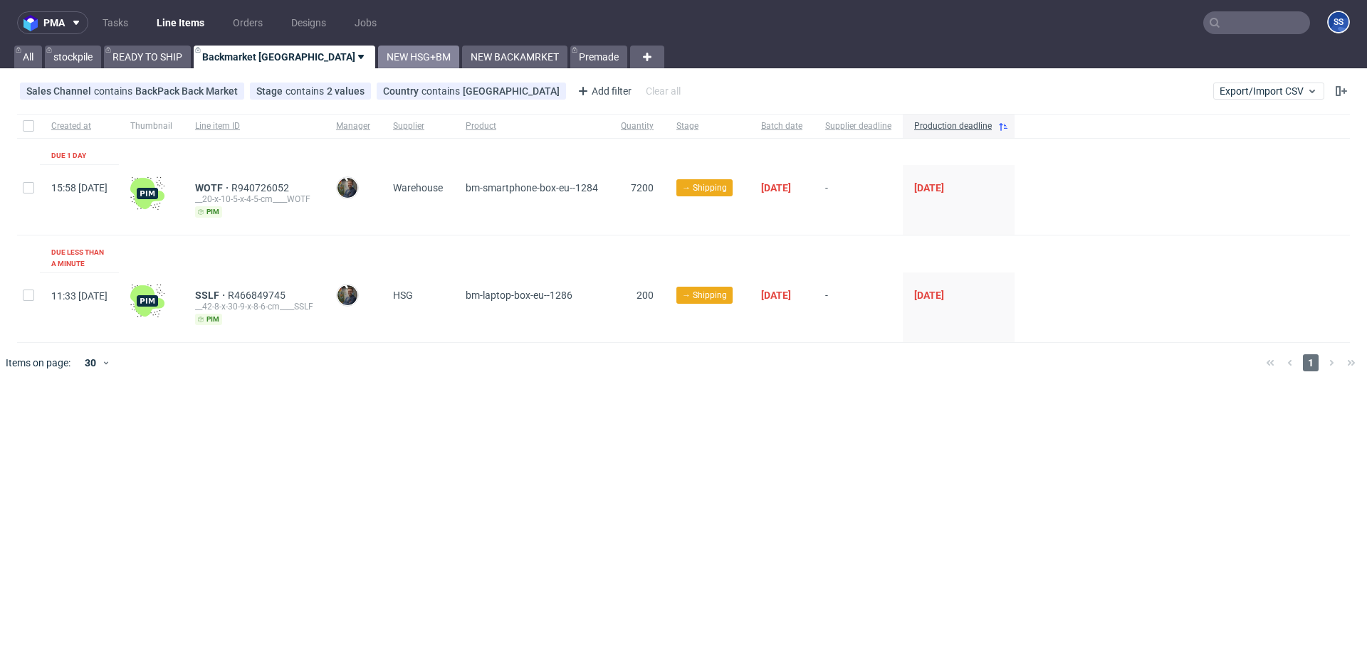
click at [378, 53] on link "NEW HSG+BM" at bounding box center [418, 57] width 81 height 23
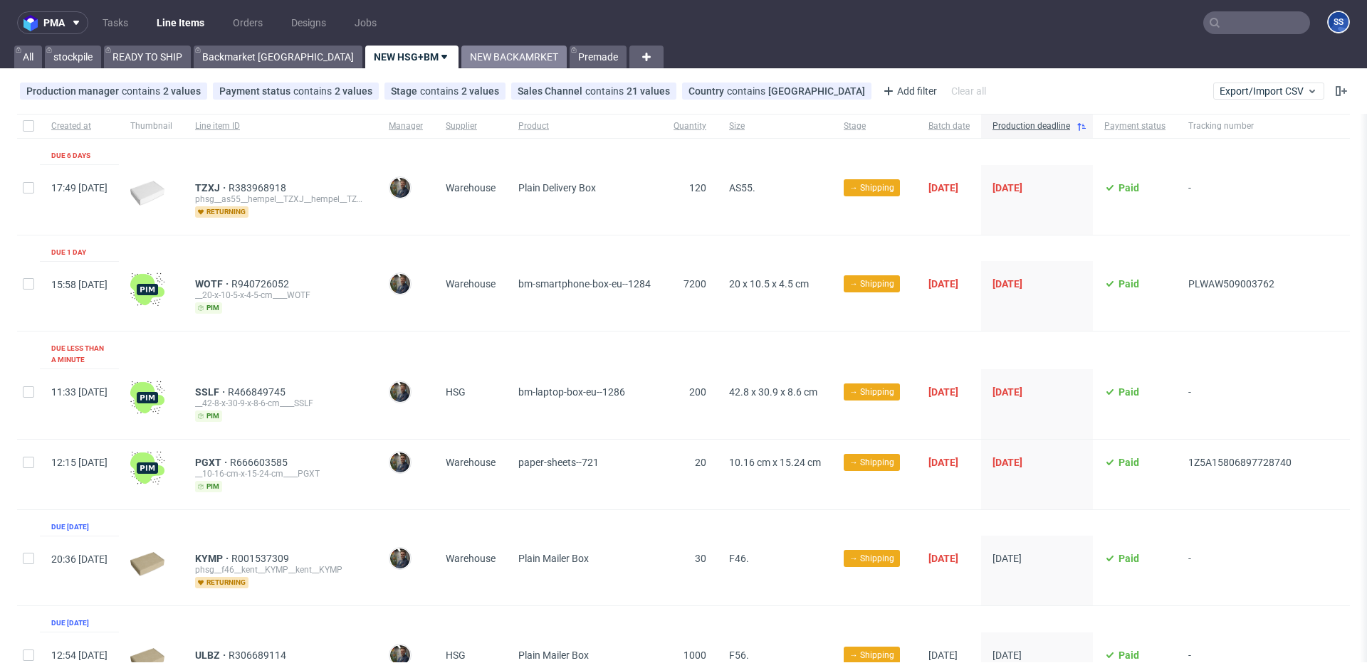
click at [461, 55] on link "NEW BACKAMRKET" at bounding box center [513, 57] width 105 height 23
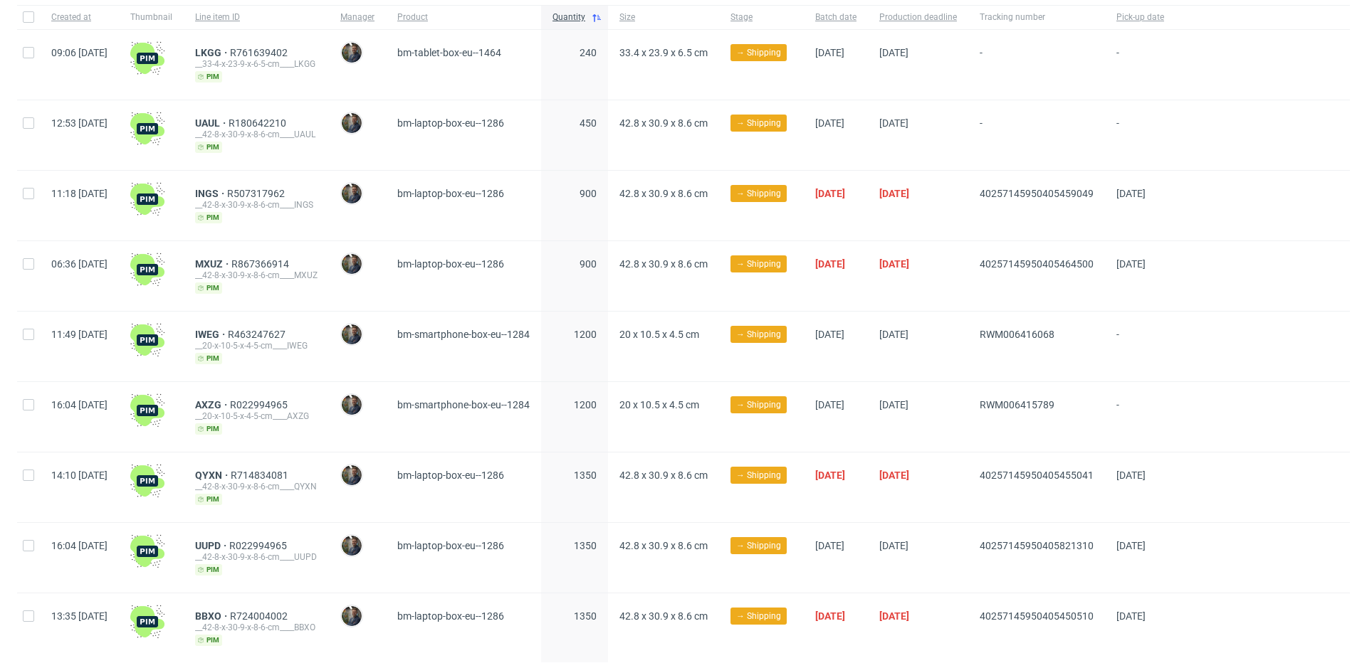
scroll to position [58, 0]
